Goal: Task Accomplishment & Management: Manage account settings

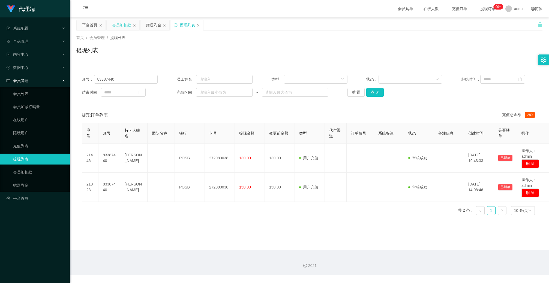
click at [119, 25] on div "会员加扣款" at bounding box center [121, 25] width 19 height 10
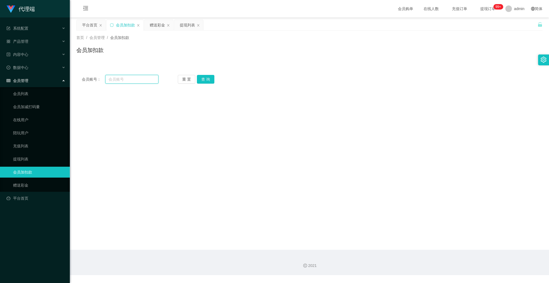
click at [136, 77] on input "text" at bounding box center [131, 79] width 53 height 9
type input "11554"
drag, startPoint x: 206, startPoint y: 82, endPoint x: 198, endPoint y: 97, distance: 16.5
click at [206, 83] on button "查 询" at bounding box center [205, 79] width 17 height 9
click at [211, 80] on button "查 询" at bounding box center [205, 79] width 17 height 9
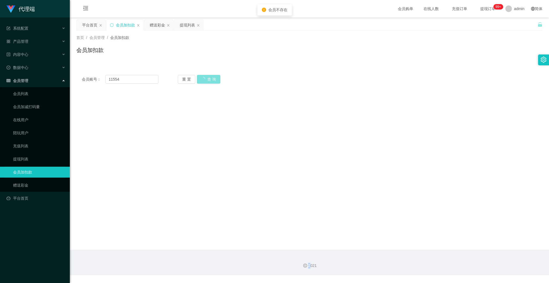
click at [211, 80] on div "重 置 查 询" at bounding box center [216, 79] width 77 height 9
click at [140, 81] on input "11554" at bounding box center [131, 79] width 53 height 9
click at [210, 82] on button "查 询" at bounding box center [205, 79] width 17 height 9
click at [210, 82] on div "重 置 查 询" at bounding box center [216, 79] width 77 height 9
click at [210, 82] on button "查 询" at bounding box center [205, 79] width 17 height 9
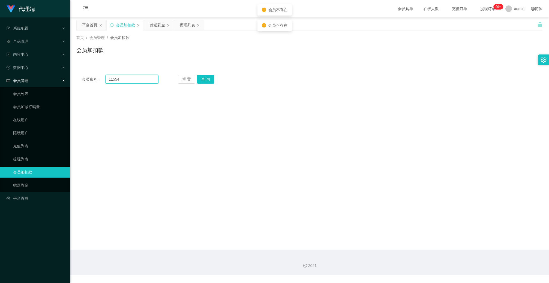
drag, startPoint x: 146, startPoint y: 79, endPoint x: 89, endPoint y: 79, distance: 57.8
click at [89, 79] on div "会员账号： 11554" at bounding box center [120, 79] width 77 height 9
click at [113, 25] on icon "图标: sync" at bounding box center [112, 25] width 4 height 4
drag, startPoint x: 120, startPoint y: 82, endPoint x: 121, endPoint y: 75, distance: 7.5
click at [120, 81] on input "text" at bounding box center [131, 79] width 53 height 9
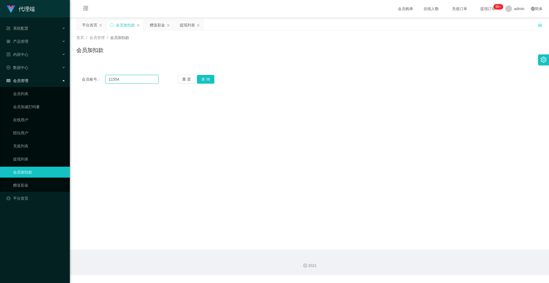
type input "11554"
click at [203, 85] on div "会员账号： 11554 重 置 查 询 会员账号 会员姓名 账号余额 操作类型 人工加款 人工扣款 金额 确 定" at bounding box center [309, 80] width 466 height 20
click at [204, 83] on button "查 询" at bounding box center [205, 79] width 17 height 9
drag, startPoint x: 124, startPoint y: 78, endPoint x: 47, endPoint y: 60, distance: 79.5
click at [47, 60] on section "代理端 系统配置 产品管理 内容中心 数据中心 会员管理 会员列表 会员加减打码量 在线用户 陪玩用户 充值列表 提现列表 会员加扣款 赠送彩金 平台首页 保…" at bounding box center [274, 137] width 549 height 275
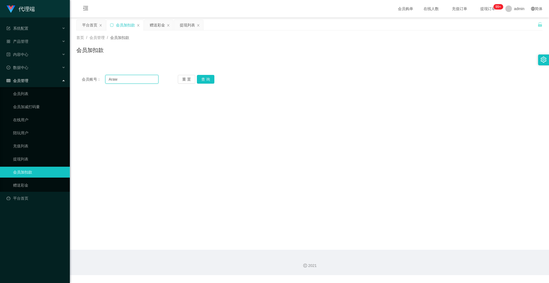
click at [133, 76] on input "Araw" at bounding box center [131, 79] width 53 height 9
type input "Arav"
click at [208, 80] on button "查 询" at bounding box center [205, 79] width 17 height 9
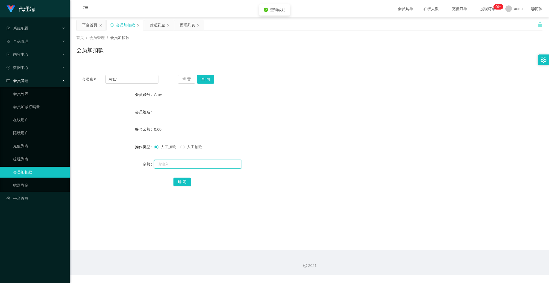
click at [180, 166] on input "text" at bounding box center [197, 164] width 87 height 9
type input "100"
drag, startPoint x: 180, startPoint y: 183, endPoint x: 181, endPoint y: 191, distance: 8.2
click at [180, 183] on button "确 定" at bounding box center [181, 182] width 17 height 9
drag, startPoint x: 137, startPoint y: 77, endPoint x: 102, endPoint y: 76, distance: 34.4
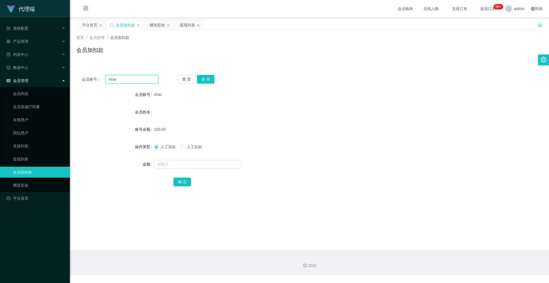
click at [98, 76] on div "会员账号： Arav" at bounding box center [120, 79] width 77 height 9
click at [31, 63] on div "数据中心" at bounding box center [35, 67] width 70 height 11
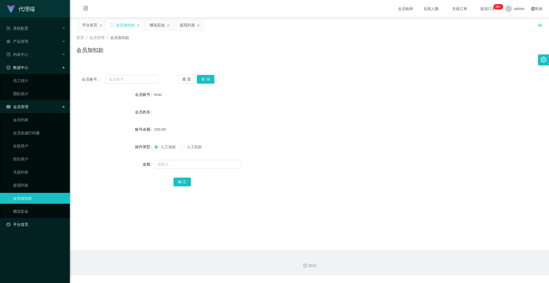
click at [32, 221] on link "平台首页" at bounding box center [36, 224] width 59 height 11
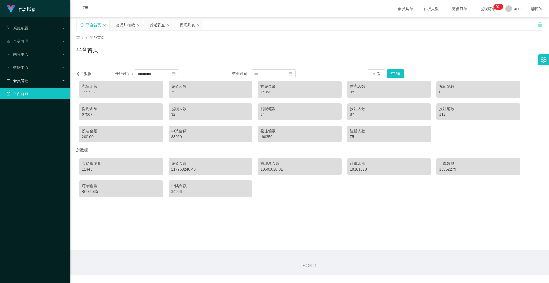
click at [35, 75] on div "会员管理" at bounding box center [35, 80] width 70 height 11
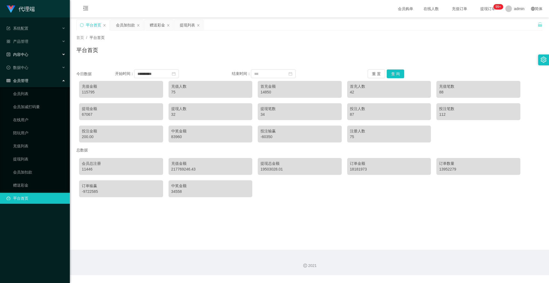
click at [28, 52] on span "内容中心" at bounding box center [18, 54] width 22 height 4
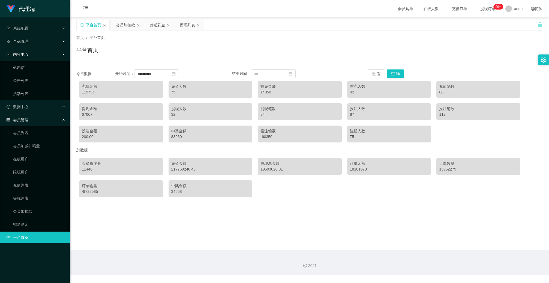
click at [29, 39] on div "产品管理" at bounding box center [35, 41] width 70 height 11
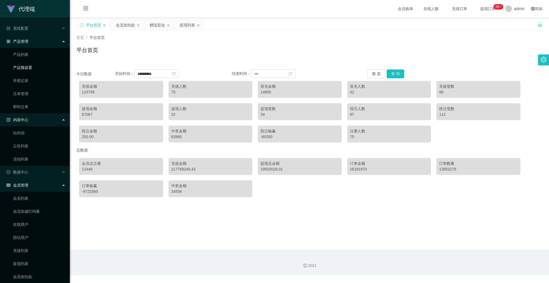
click at [29, 66] on link "产品预设置" at bounding box center [39, 67] width 52 height 11
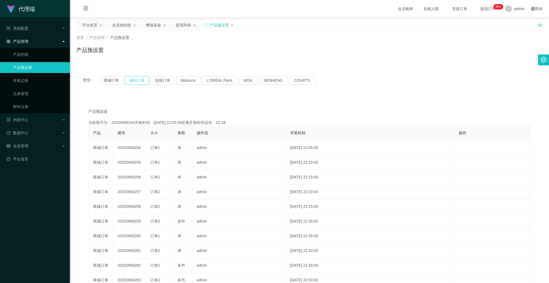
click at [140, 82] on button "福利订单" at bounding box center [137, 80] width 24 height 9
click at [208, 25] on icon "图标: sync" at bounding box center [206, 25] width 4 height 4
click at [142, 79] on button "福利订单" at bounding box center [137, 80] width 24 height 9
drag, startPoint x: 209, startPoint y: 23, endPoint x: 193, endPoint y: 50, distance: 31.8
click at [209, 23] on div "产品预设置" at bounding box center [218, 25] width 37 height 10
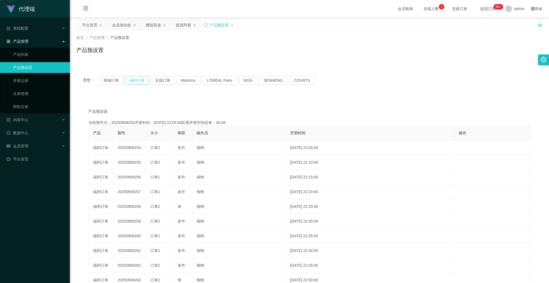
click at [137, 83] on button "福利订单" at bounding box center [137, 80] width 24 height 9
click at [206, 24] on icon "图标: sync" at bounding box center [206, 25] width 4 height 4
click at [133, 81] on button "福利订单" at bounding box center [137, 80] width 24 height 9
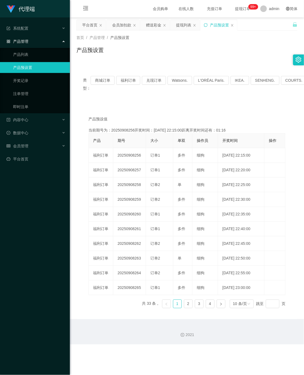
click at [0, 181] on div "代理端 系统配置 产品管理 产品列表 产品预设置 开奖记录 注单管理 即时注单 内容中心 站内信 公告列表 活动列表 数据中心 员工统计 团队统计 会员管理 …" at bounding box center [35, 187] width 70 height 375
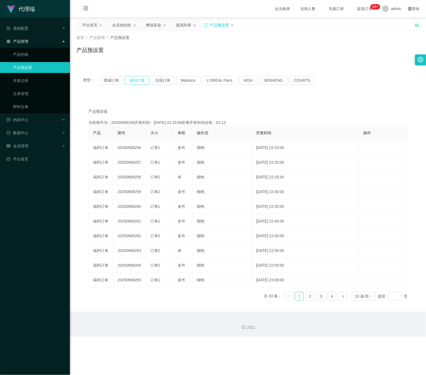
drag, startPoint x: 129, startPoint y: 82, endPoint x: 124, endPoint y: 80, distance: 5.1
click at [130, 81] on button "福利订单" at bounding box center [137, 80] width 24 height 9
click at [119, 25] on div "会员加扣款" at bounding box center [121, 25] width 19 height 10
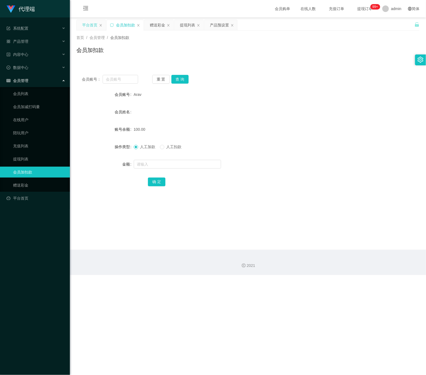
click at [83, 24] on div "平台首页" at bounding box center [89, 25] width 15 height 10
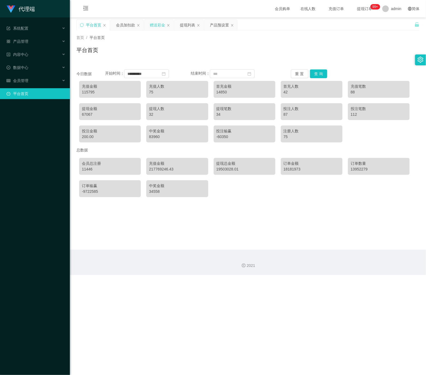
click at [154, 22] on div "赠送彩金" at bounding box center [157, 25] width 15 height 10
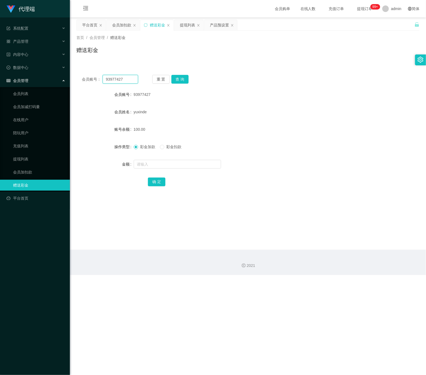
drag, startPoint x: 130, startPoint y: 76, endPoint x: 62, endPoint y: 73, distance: 67.1
click at [62, 73] on section "代理端 系统配置 产品管理 产品列表 产品预设置 开奖记录 注单管理 即时注单 内容中心 站内信 公告列表 活动列表 数据中心 员工统计 团队统计 会员管理 …" at bounding box center [213, 137] width 426 height 275
paste input "Arav"
type input "Arav"
click at [184, 79] on button "查 询" at bounding box center [179, 79] width 17 height 9
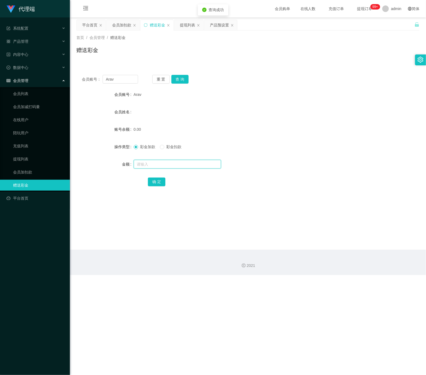
click at [154, 166] on input "text" at bounding box center [177, 164] width 87 height 9
type input "150"
click at [160, 182] on button "确 定" at bounding box center [156, 182] width 17 height 9
click at [122, 24] on div "会员加扣款" at bounding box center [121, 25] width 19 height 10
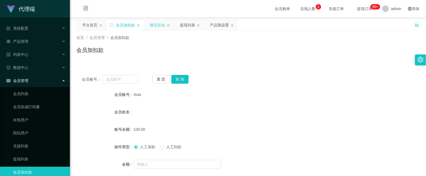
click at [159, 24] on div "赠送彩金" at bounding box center [157, 25] width 15 height 10
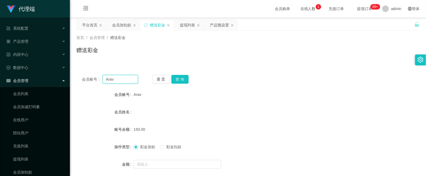
drag, startPoint x: 124, startPoint y: 82, endPoint x: 105, endPoint y: 76, distance: 19.3
click at [105, 76] on input "Arav" at bounding box center [120, 79] width 35 height 9
drag, startPoint x: 123, startPoint y: 26, endPoint x: 140, endPoint y: 43, distance: 23.9
click at [123, 26] on div "会员加扣款" at bounding box center [121, 25] width 19 height 10
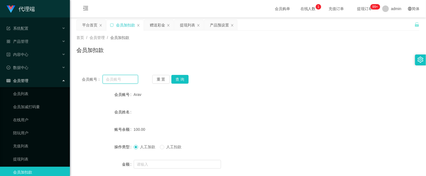
click at [115, 79] on input "text" at bounding box center [120, 79] width 35 height 9
paste input "Arav"
type input "Arav"
click at [181, 74] on div "会员账号： Arav 重 置 查 询 会员账号 Arav 会员姓名 账号余额 100.00 操作类型 人工加款 人工扣款 金额 确 定" at bounding box center [247, 135] width 343 height 130
click at [182, 80] on button "查 询" at bounding box center [179, 79] width 17 height 9
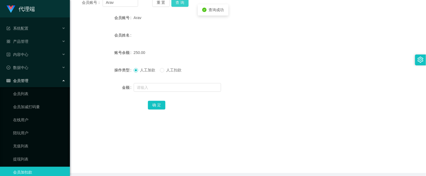
scroll to position [82, 0]
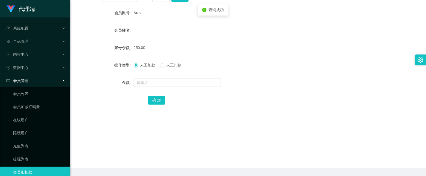
click at [163, 62] on label "人工扣款" at bounding box center [172, 65] width 24 height 6
click at [157, 83] on input "text" at bounding box center [177, 82] width 87 height 9
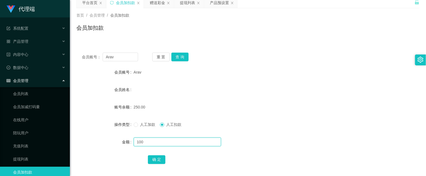
scroll to position [41, 0]
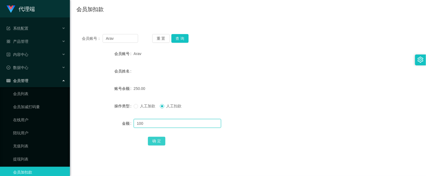
type input "100"
click at [160, 140] on button "确 定" at bounding box center [156, 141] width 17 height 9
drag, startPoint x: 121, startPoint y: 38, endPoint x: 96, endPoint y: 35, distance: 25.6
click at [96, 35] on div "会员账号： Arav" at bounding box center [110, 38] width 56 height 9
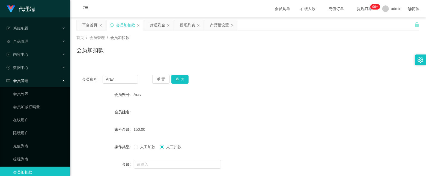
drag, startPoint x: 222, startPoint y: 26, endPoint x: 223, endPoint y: 44, distance: 18.6
click at [222, 26] on div "产品预设置" at bounding box center [219, 25] width 19 height 10
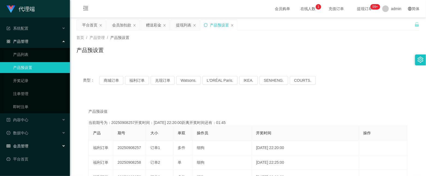
click at [41, 141] on div "会员管理" at bounding box center [35, 146] width 70 height 11
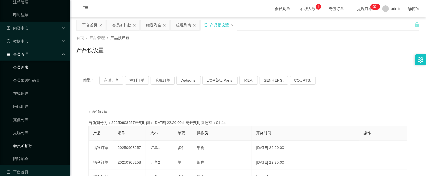
scroll to position [95, 0]
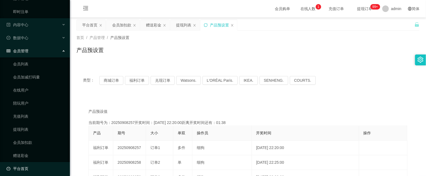
click at [35, 163] on link "平台首页" at bounding box center [36, 168] width 59 height 11
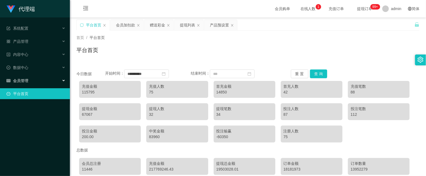
click at [23, 79] on span "会员管理" at bounding box center [18, 81] width 22 height 4
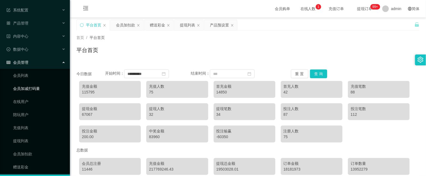
scroll to position [29, 0]
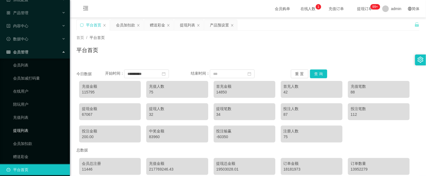
drag, startPoint x: 43, startPoint y: 124, endPoint x: 52, endPoint y: 124, distance: 9.8
click at [42, 125] on link "提现列表" at bounding box center [39, 130] width 52 height 11
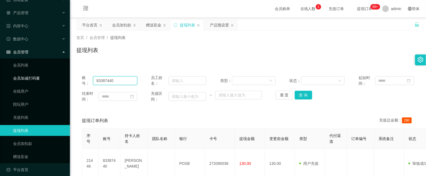
drag, startPoint x: 122, startPoint y: 79, endPoint x: -15, endPoint y: 78, distance: 137.2
click at [0, 78] on html "代理端 系统配置 产品管理 产品列表 产品预设置 开奖记录 注单管理 即时注单 内容中心 站内信 公告列表 活动列表 数据中心 员工统计 团队统计 会员管理 …" at bounding box center [213, 88] width 426 height 176
paste input "Arav"
type input "Arav"
click at [305, 97] on button "查 询" at bounding box center [302, 95] width 17 height 9
